Goal: Navigation & Orientation: Go to known website

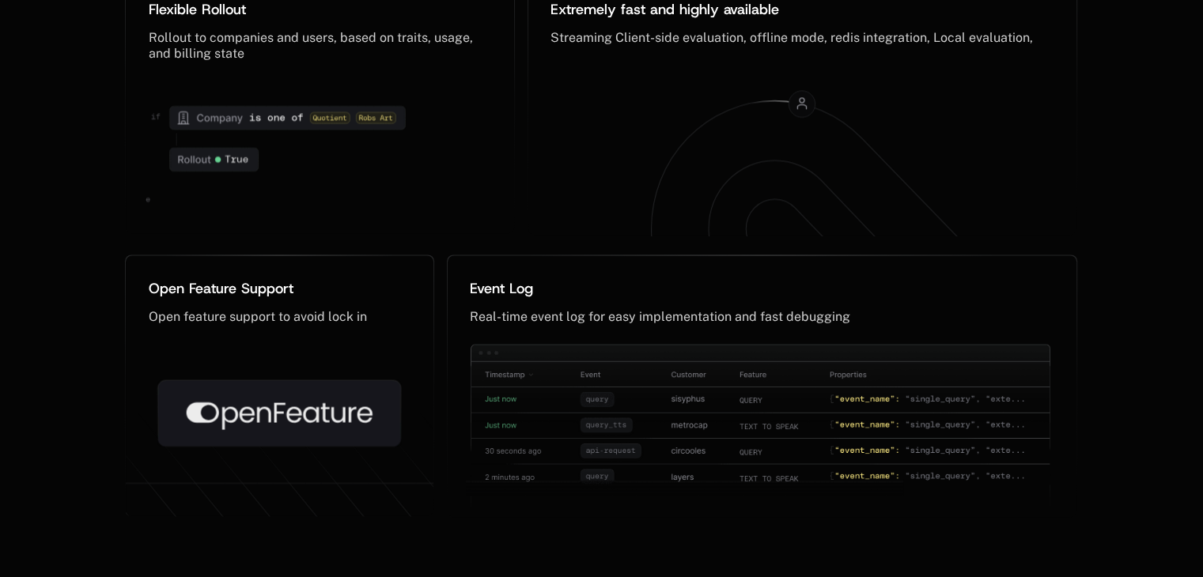
scroll to position [8219, 0]
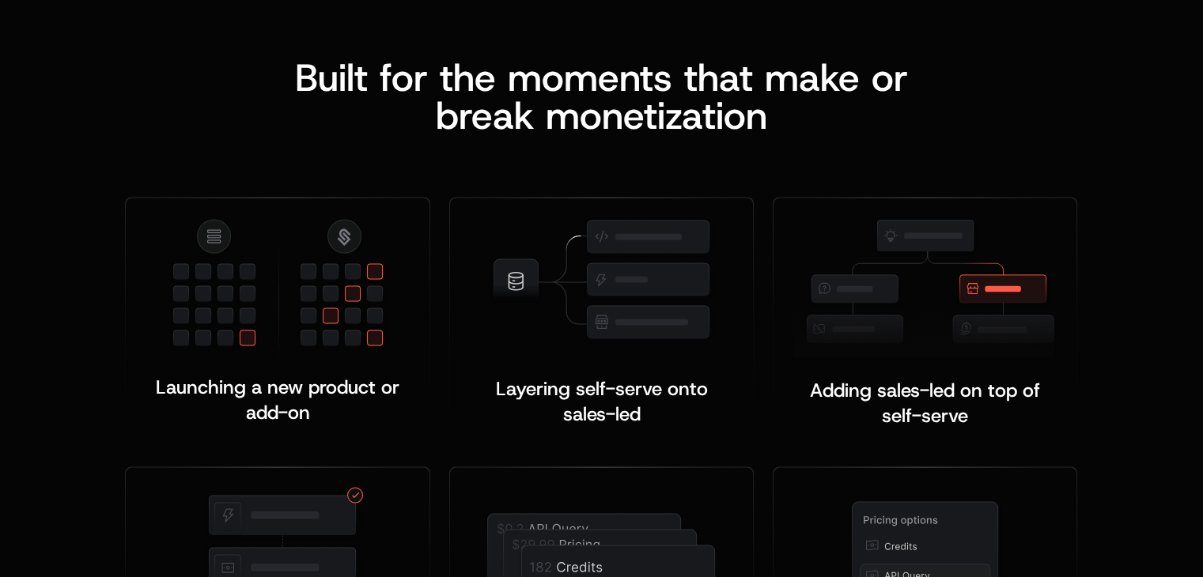
scroll to position [3129, 0]
